Goal: Information Seeking & Learning: Learn about a topic

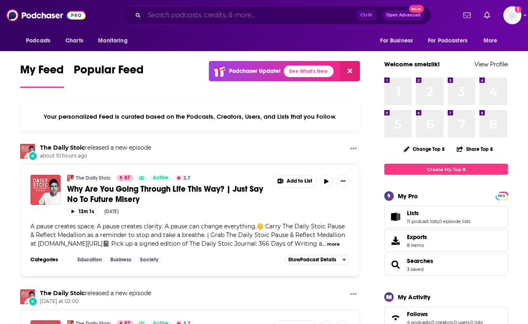
click at [161, 12] on input "Search podcasts, credits, & more..." at bounding box center [250, 15] width 212 height 13
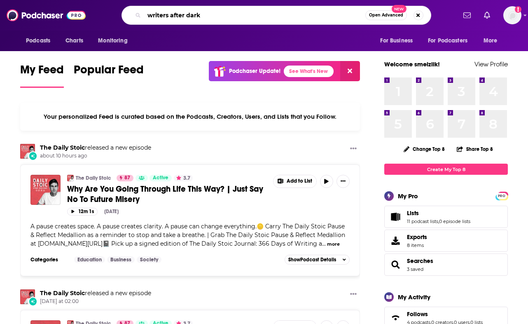
type input "writers after dark"
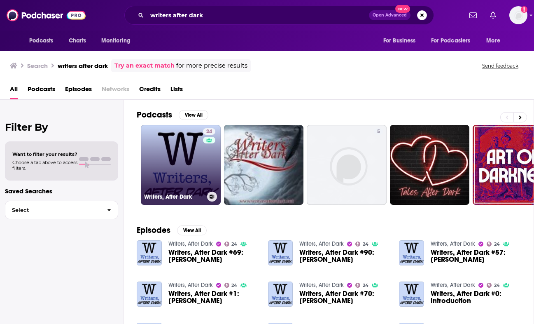
click at [195, 166] on link "24 Writers, After Dark" at bounding box center [181, 165] width 80 height 80
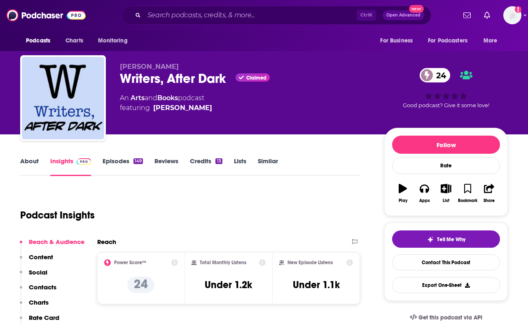
click at [31, 162] on link "About" at bounding box center [29, 166] width 19 height 19
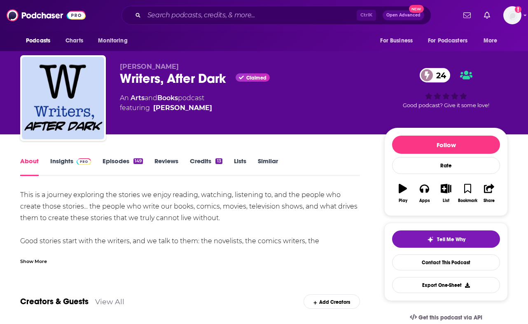
click at [71, 161] on link "Insights" at bounding box center [70, 166] width 41 height 19
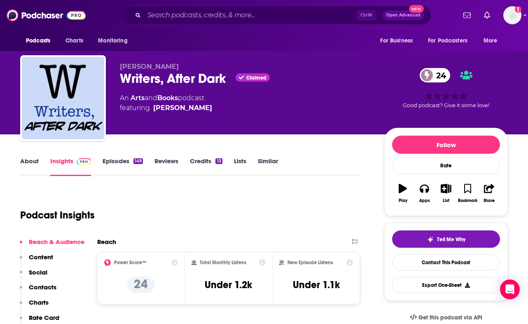
click at [263, 262] on icon at bounding box center [262, 262] width 7 height 7
click at [351, 261] on icon at bounding box center [349, 262] width 7 height 7
click at [264, 264] on icon at bounding box center [262, 262] width 7 height 7
